Goal: Use online tool/utility: Utilize a website feature to perform a specific function

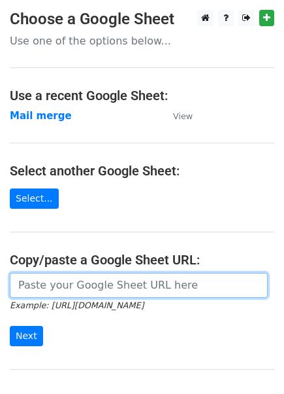
click at [66, 282] on input "url" at bounding box center [139, 285] width 258 height 25
paste input "[URL][DOMAIN_NAME]"
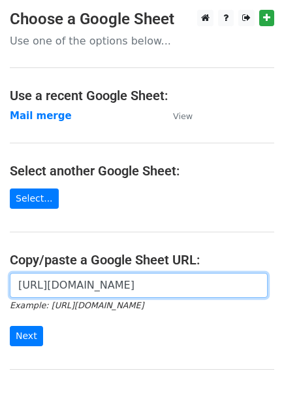
scroll to position [124, 0]
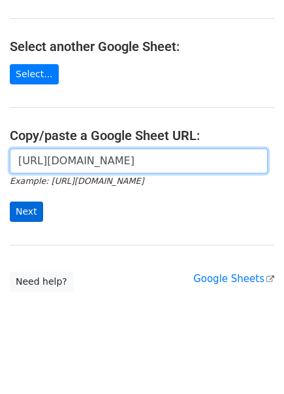
type input "[URL][DOMAIN_NAME]"
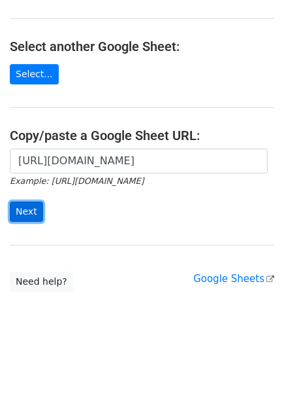
scroll to position [0, 0]
click at [26, 209] on input "Next" at bounding box center [26, 211] width 33 height 20
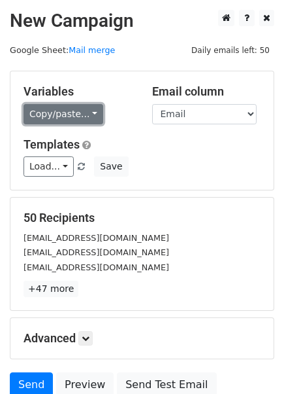
click at [75, 113] on link "Copy/paste..." at bounding box center [64, 114] width 80 height 20
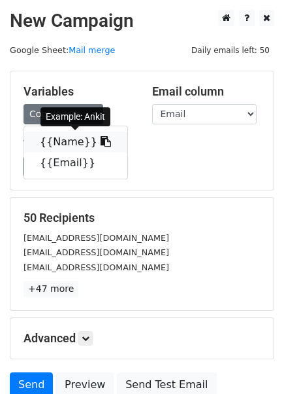
click at [61, 141] on link "{{Name}}" at bounding box center [75, 141] width 103 height 21
